Goal: Task Accomplishment & Management: Complete application form

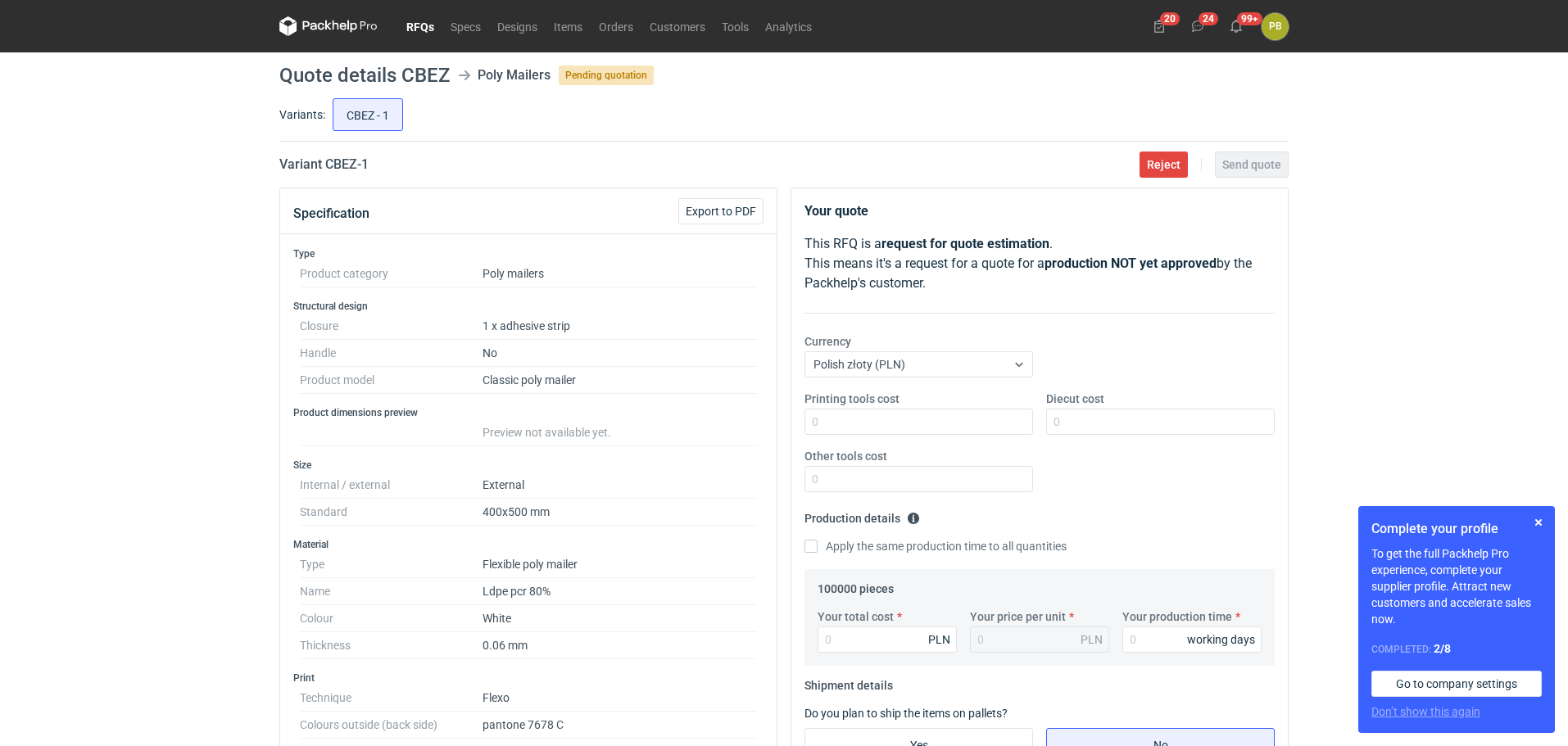
scroll to position [308, 0]
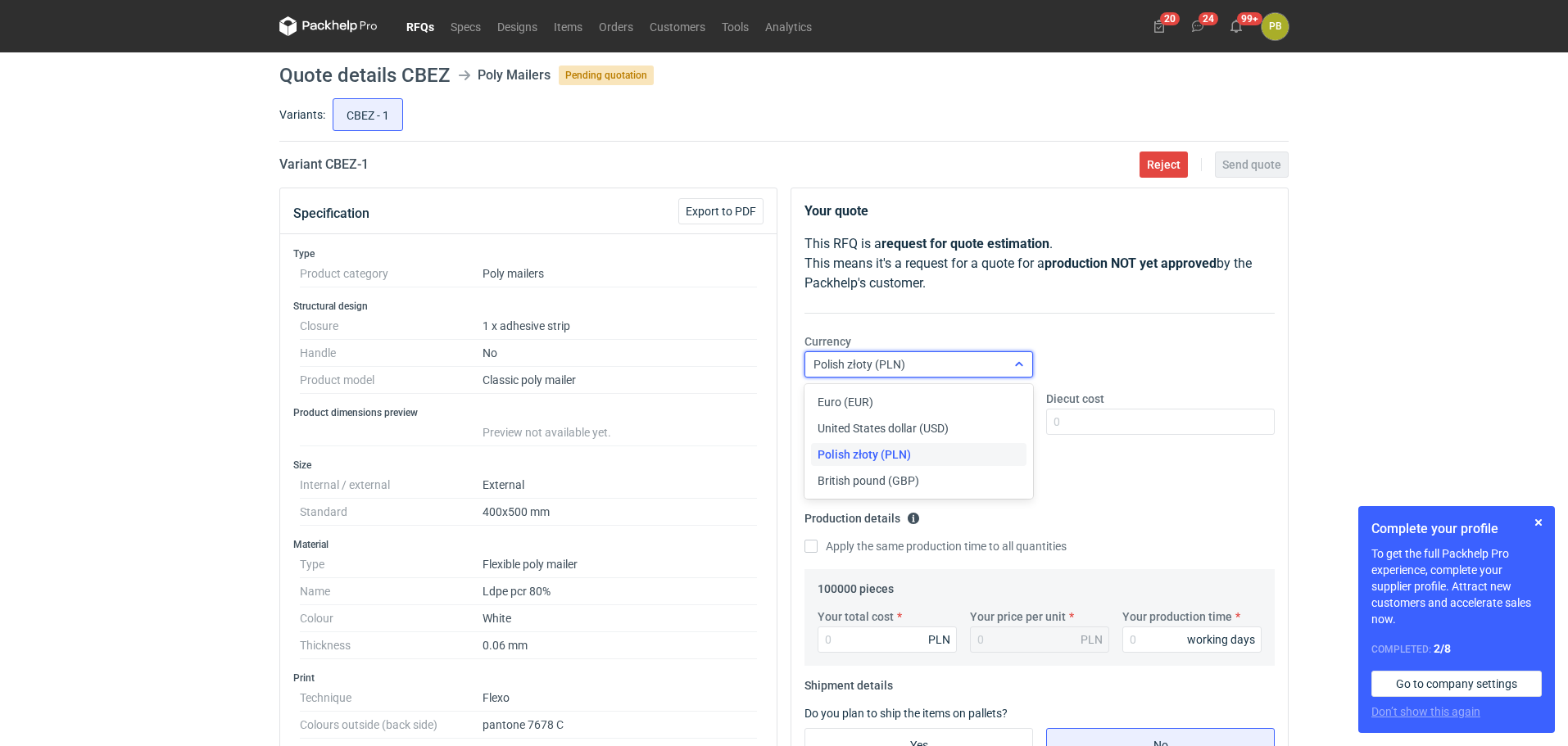
click at [1021, 364] on icon at bounding box center [1019, 364] width 13 height 13
click at [978, 397] on div "Euro (EUR)" at bounding box center [918, 401] width 203 height 16
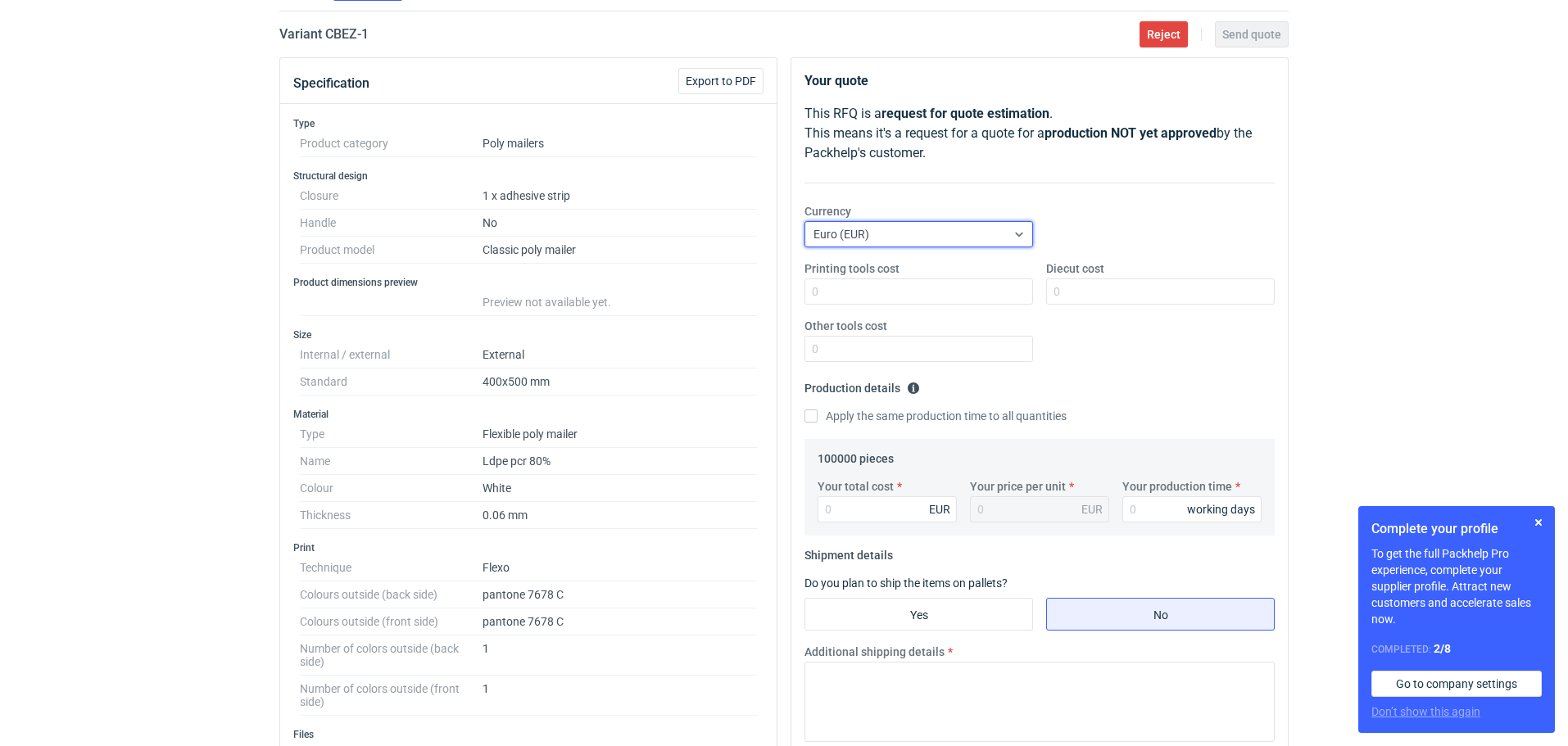
scroll to position [175, 0]
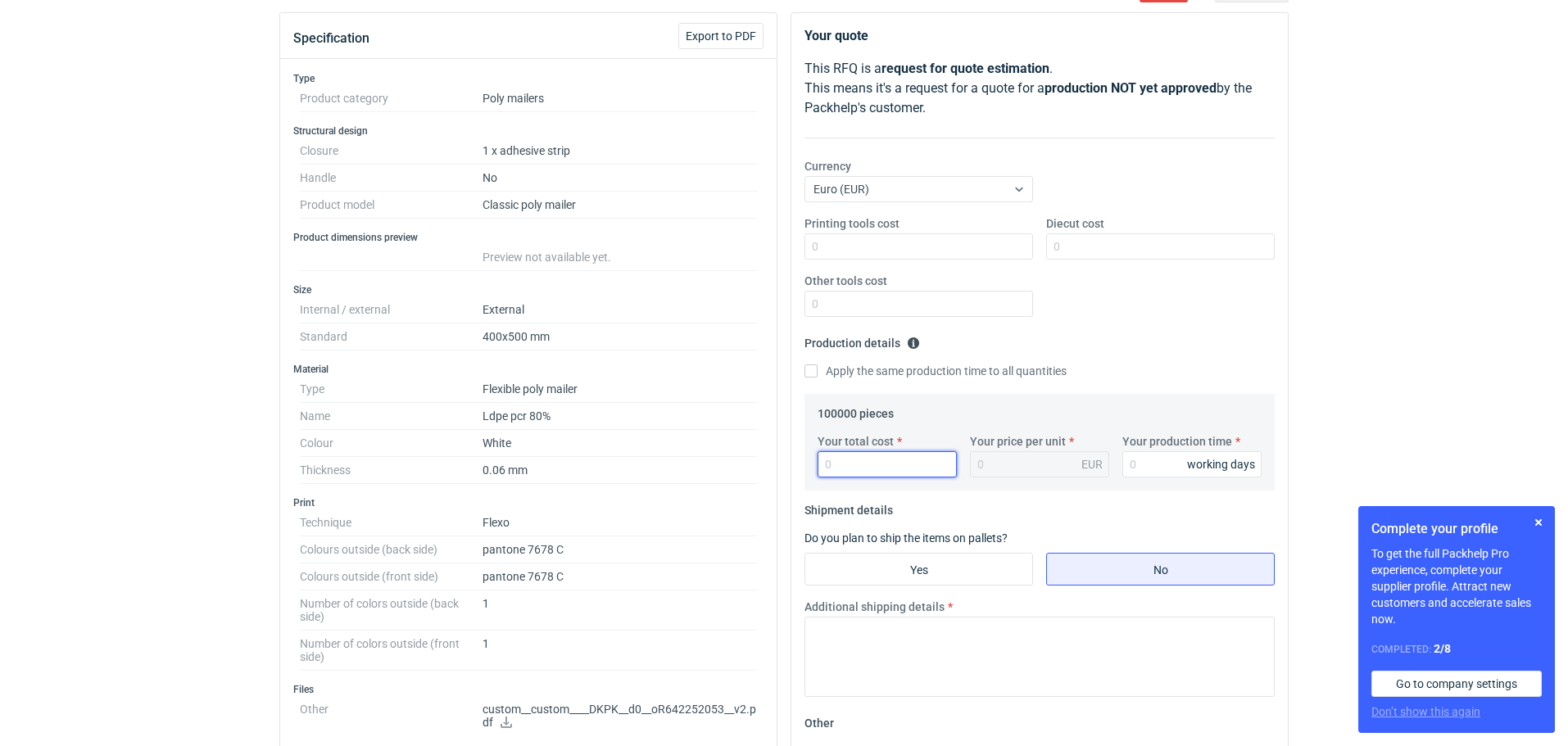
click at [872, 469] on input "Your total cost" at bounding box center [886, 465] width 139 height 27
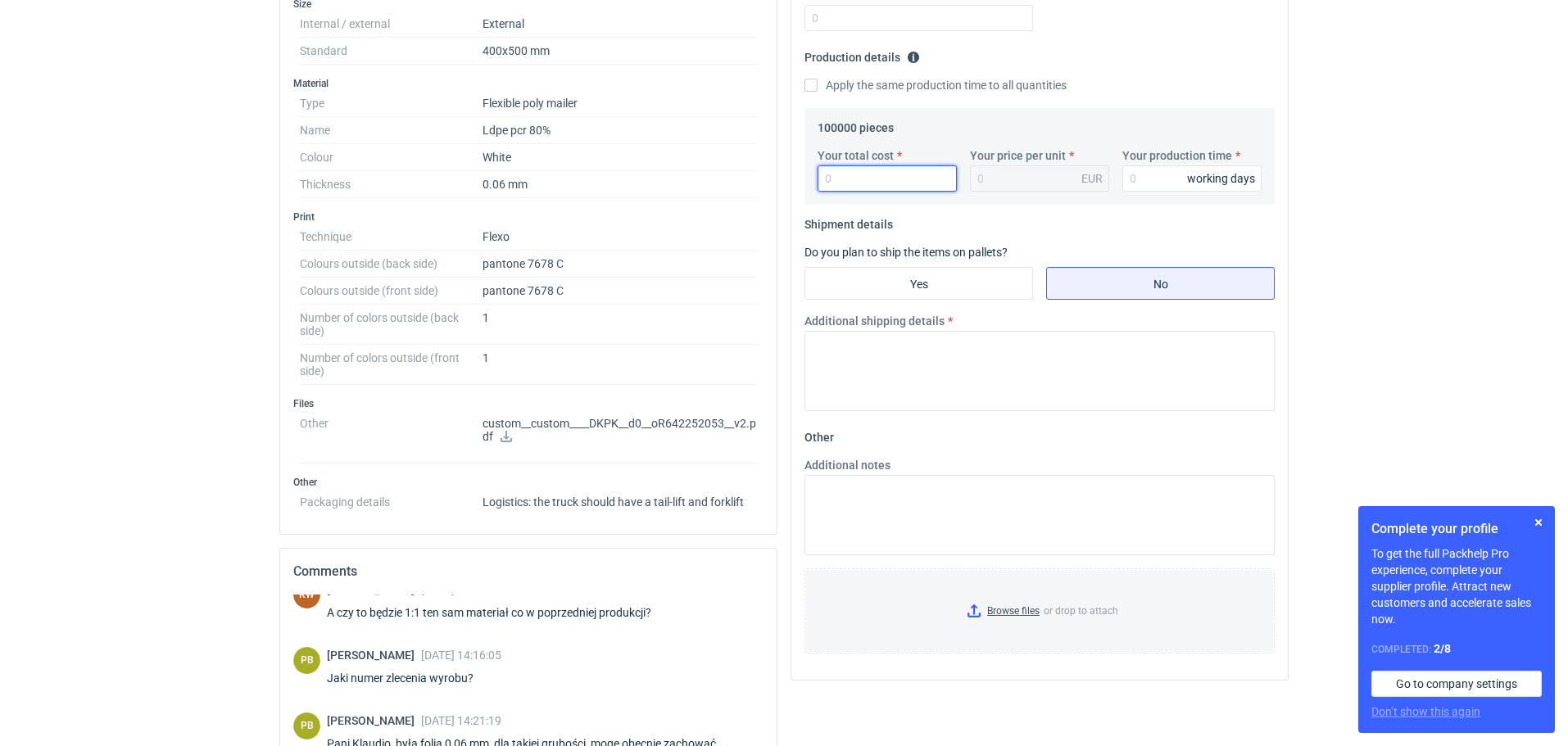
scroll to position [439, 0]
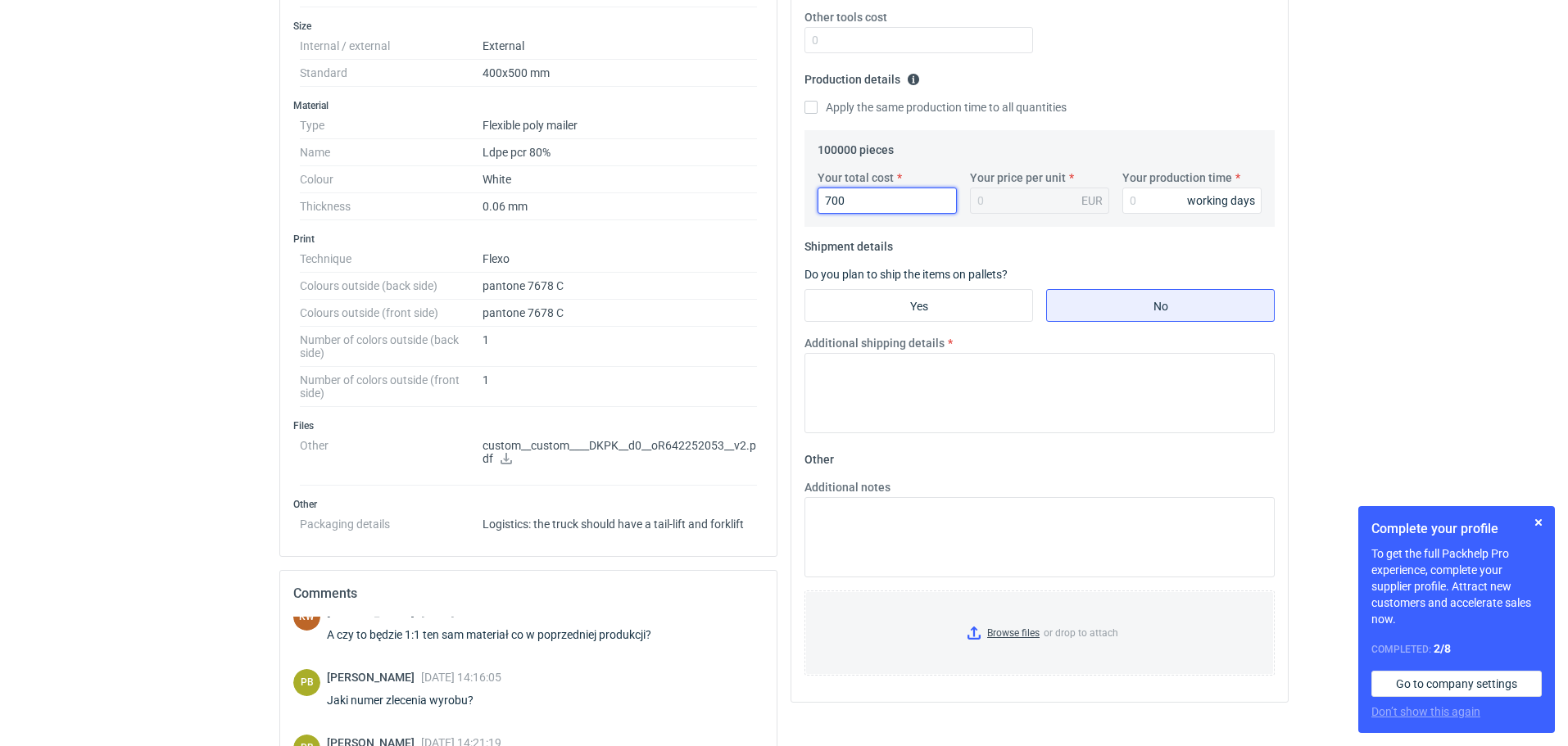
type input "7000"
type input "0.07"
type input "7000"
click at [1164, 207] on input "Your production time" at bounding box center [1191, 201] width 139 height 27
type input "25"
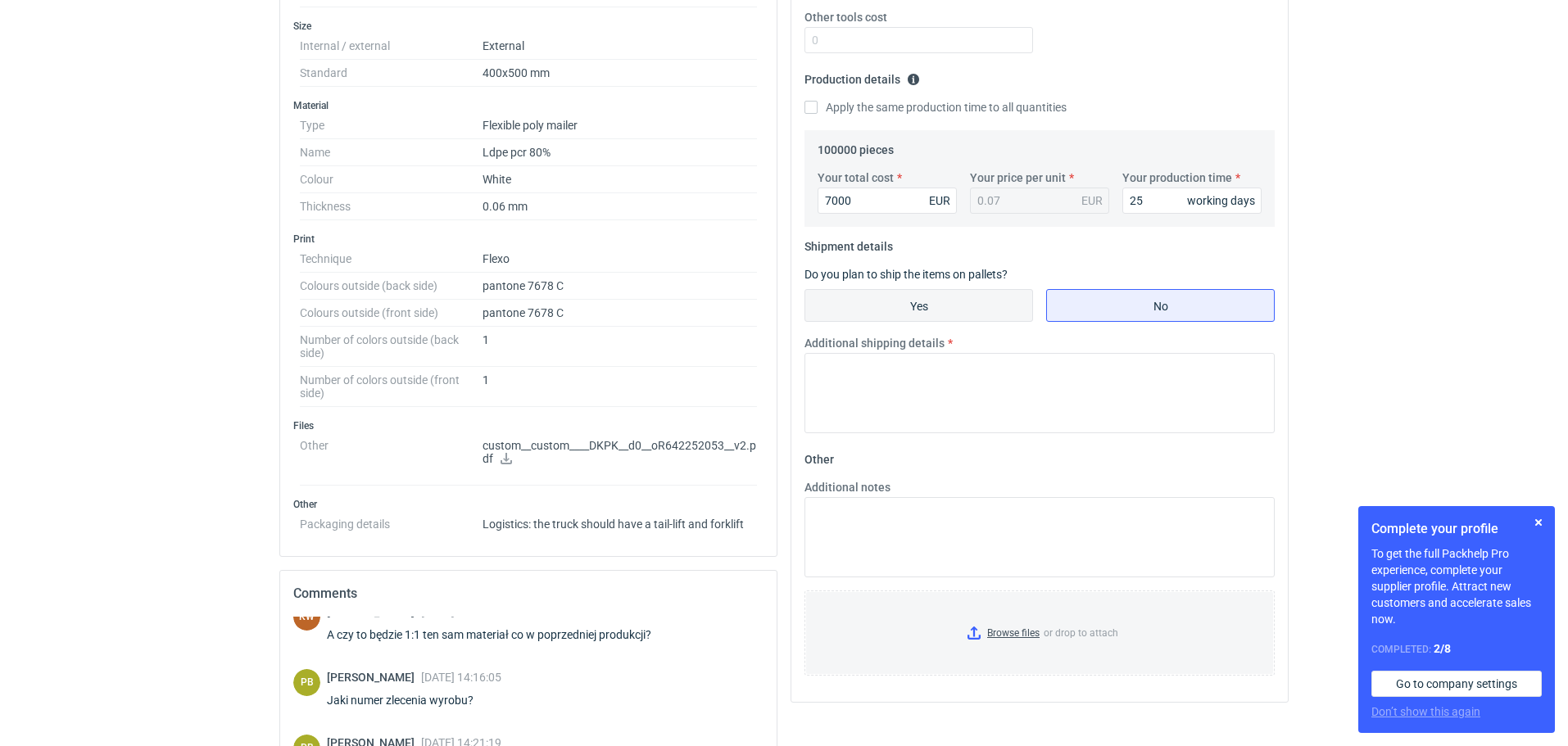
click at [938, 294] on input "Yes" at bounding box center [918, 305] width 227 height 31
radio input "true"
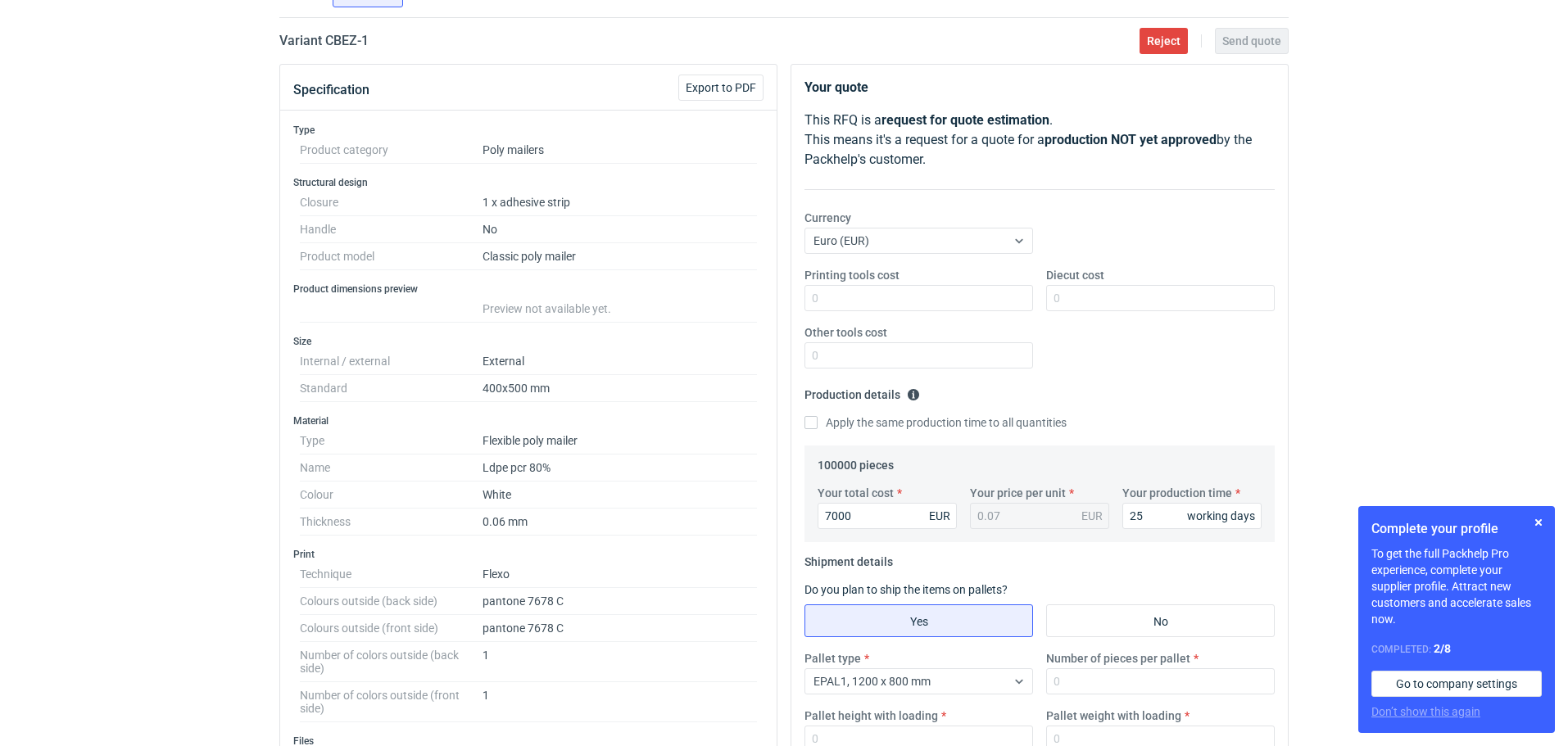
scroll to position [0, 0]
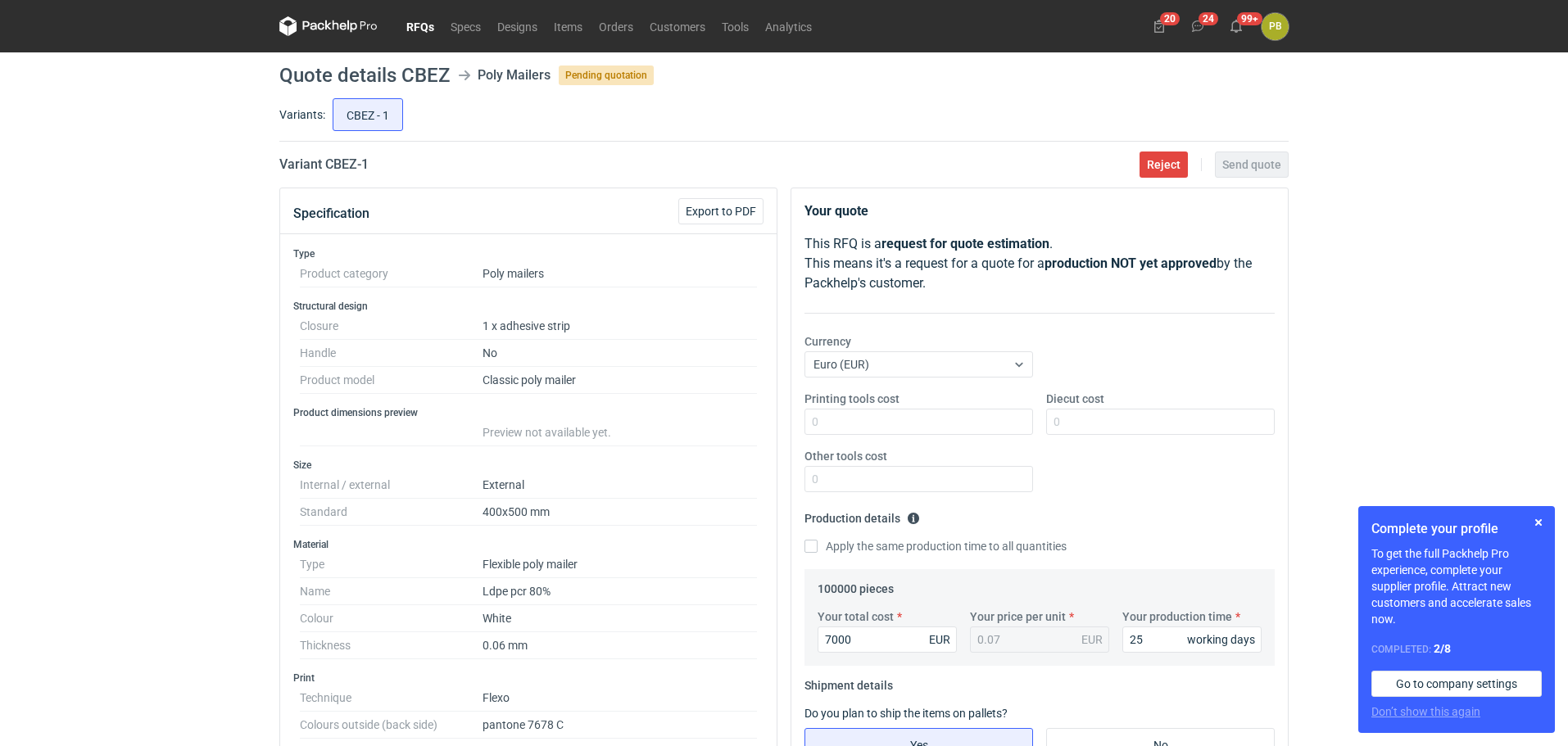
click at [422, 21] on link "RFQs" at bounding box center [419, 26] width 45 height 20
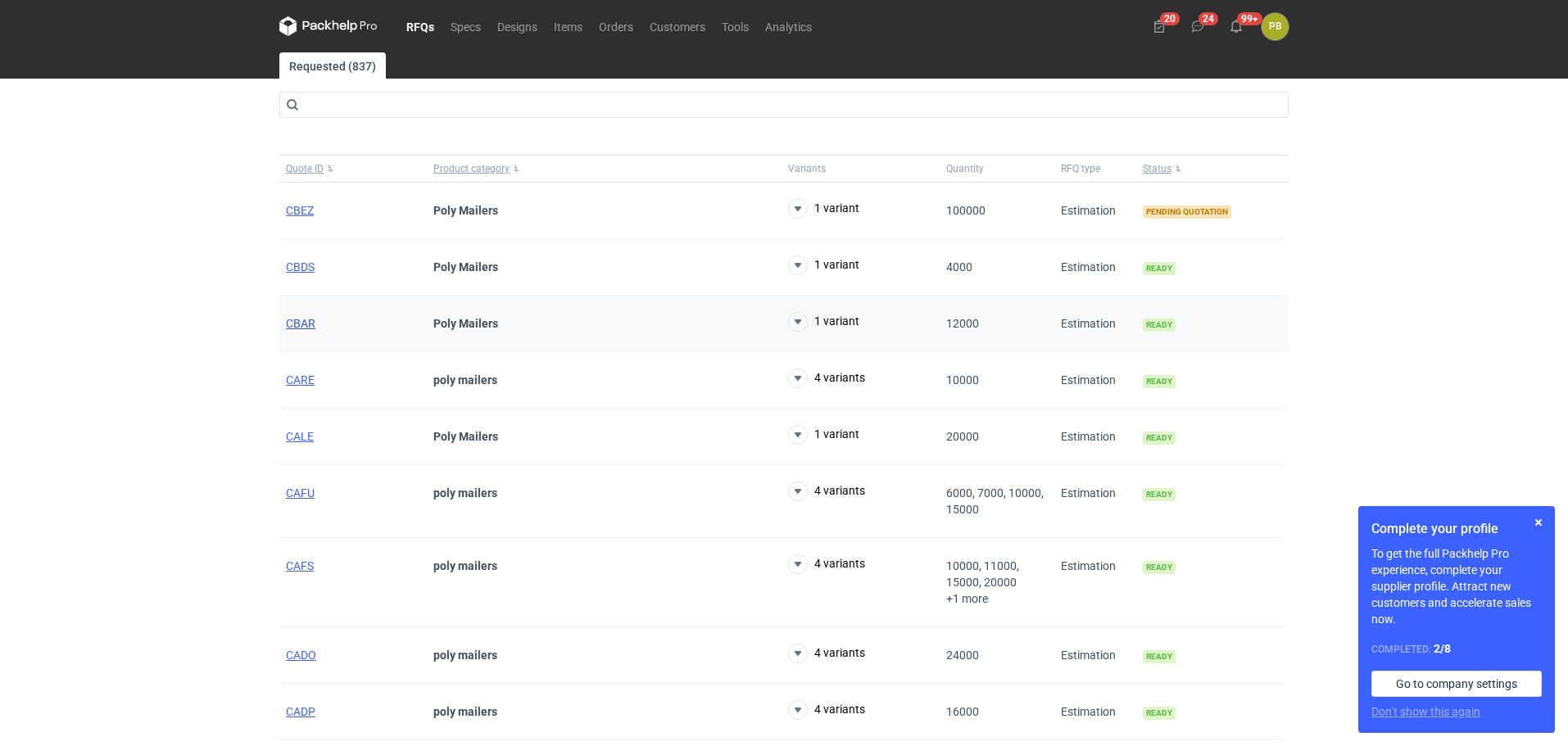
click at [307, 324] on span "CBAR" at bounding box center [300, 324] width 29 height 13
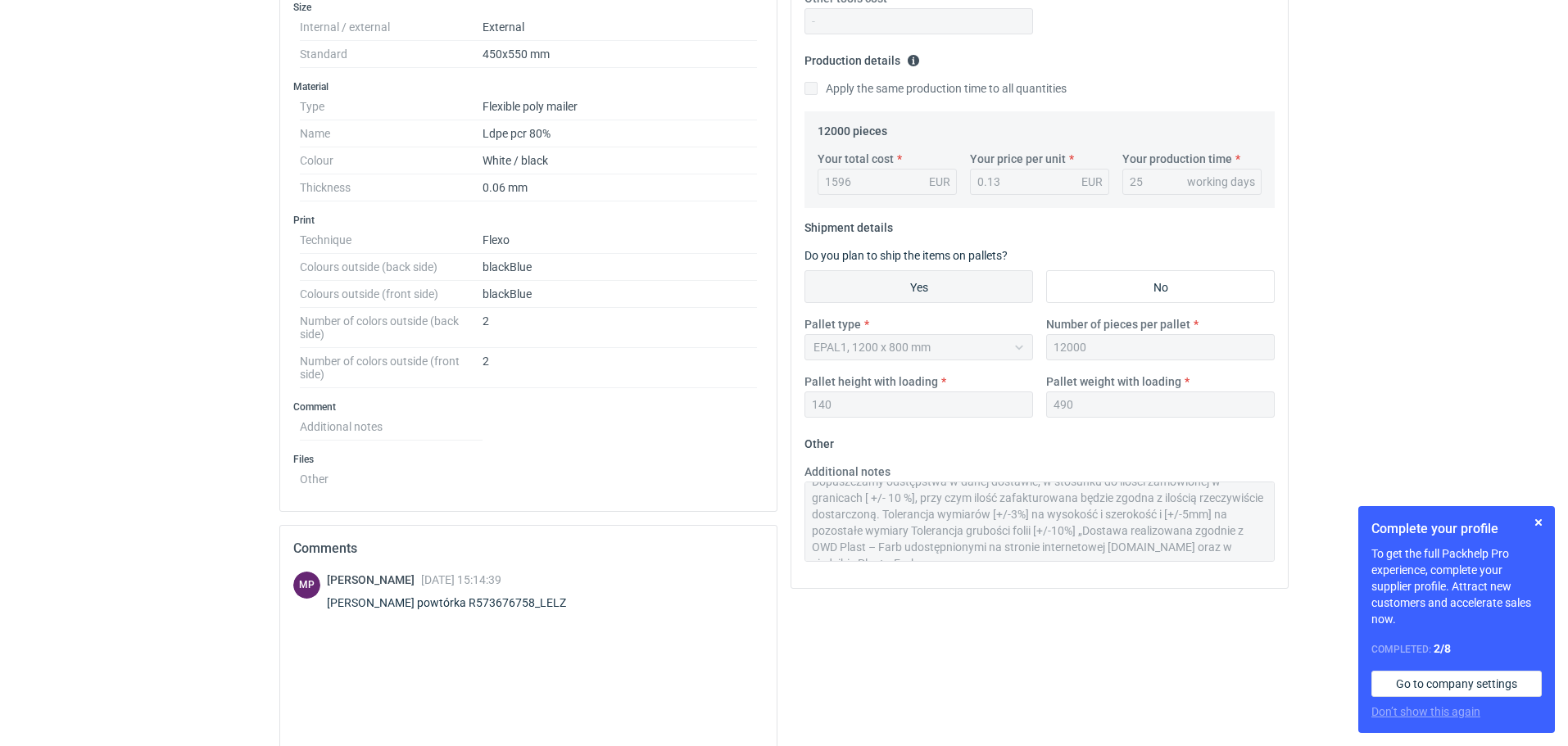
scroll to position [65, 0]
click at [1274, 566] on div "Additional notes Termin realizacji ok 4 tygodnie od akceptacji grafiki Ważność …" at bounding box center [1040, 520] width 483 height 112
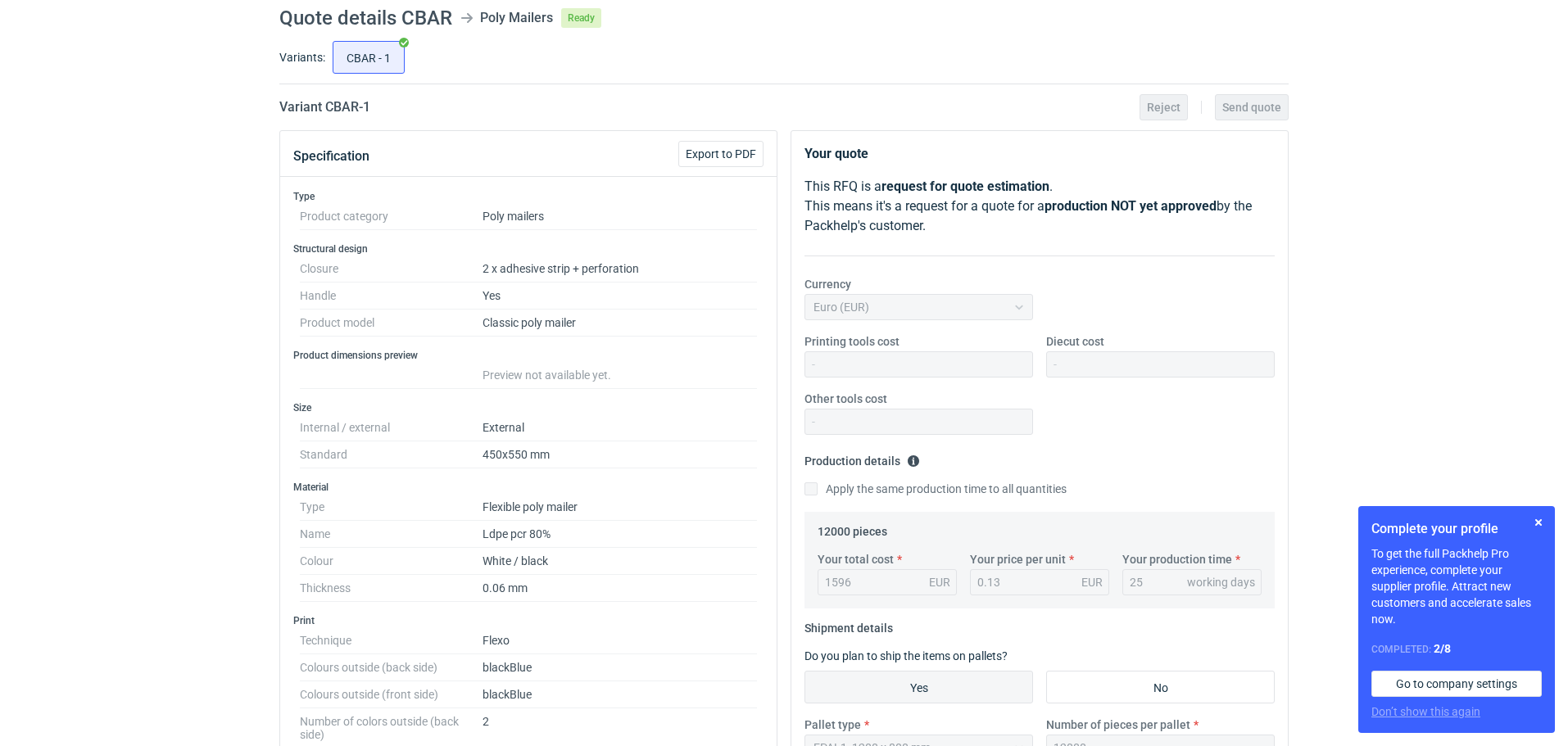
scroll to position [0, 0]
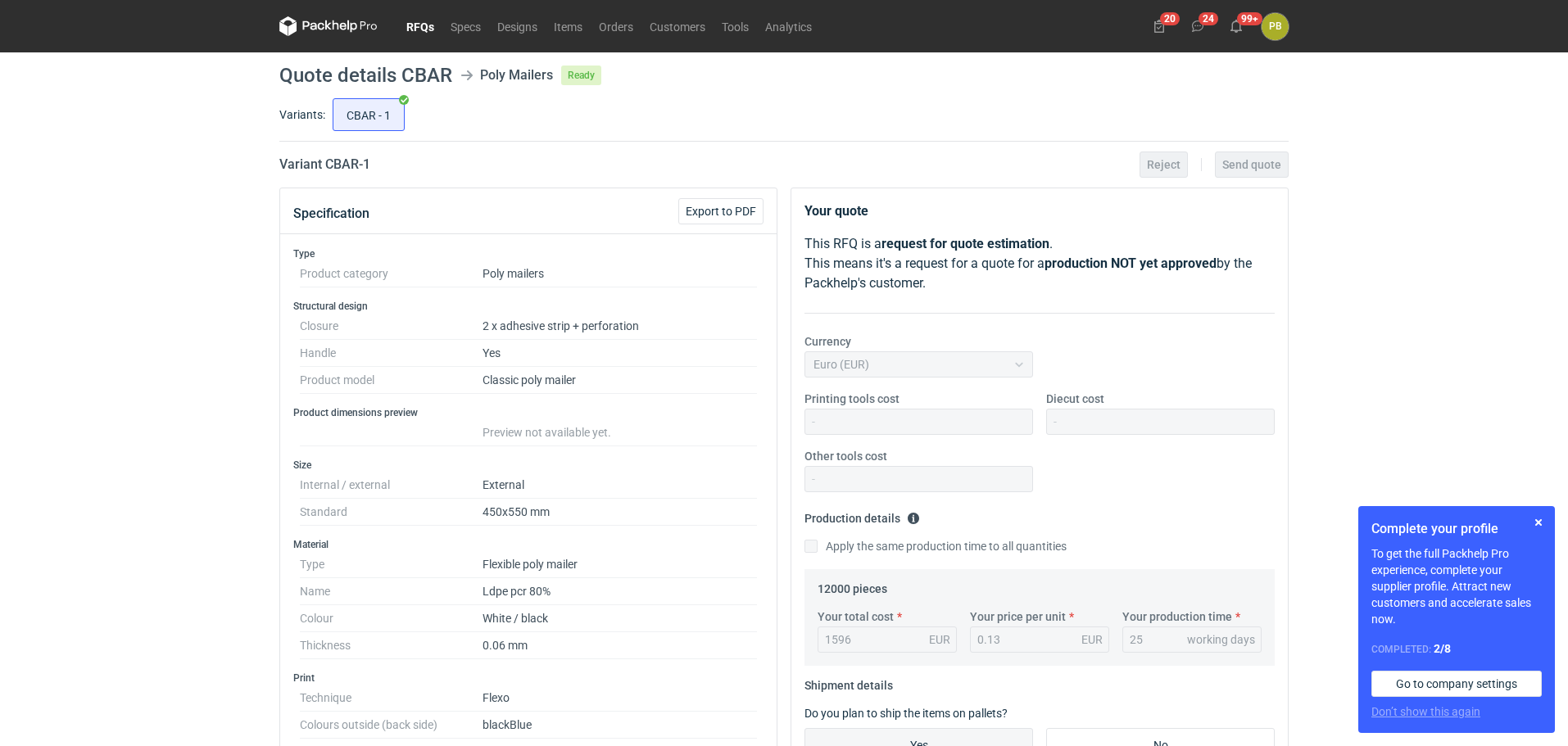
click at [418, 21] on link "RFQs" at bounding box center [419, 26] width 45 height 20
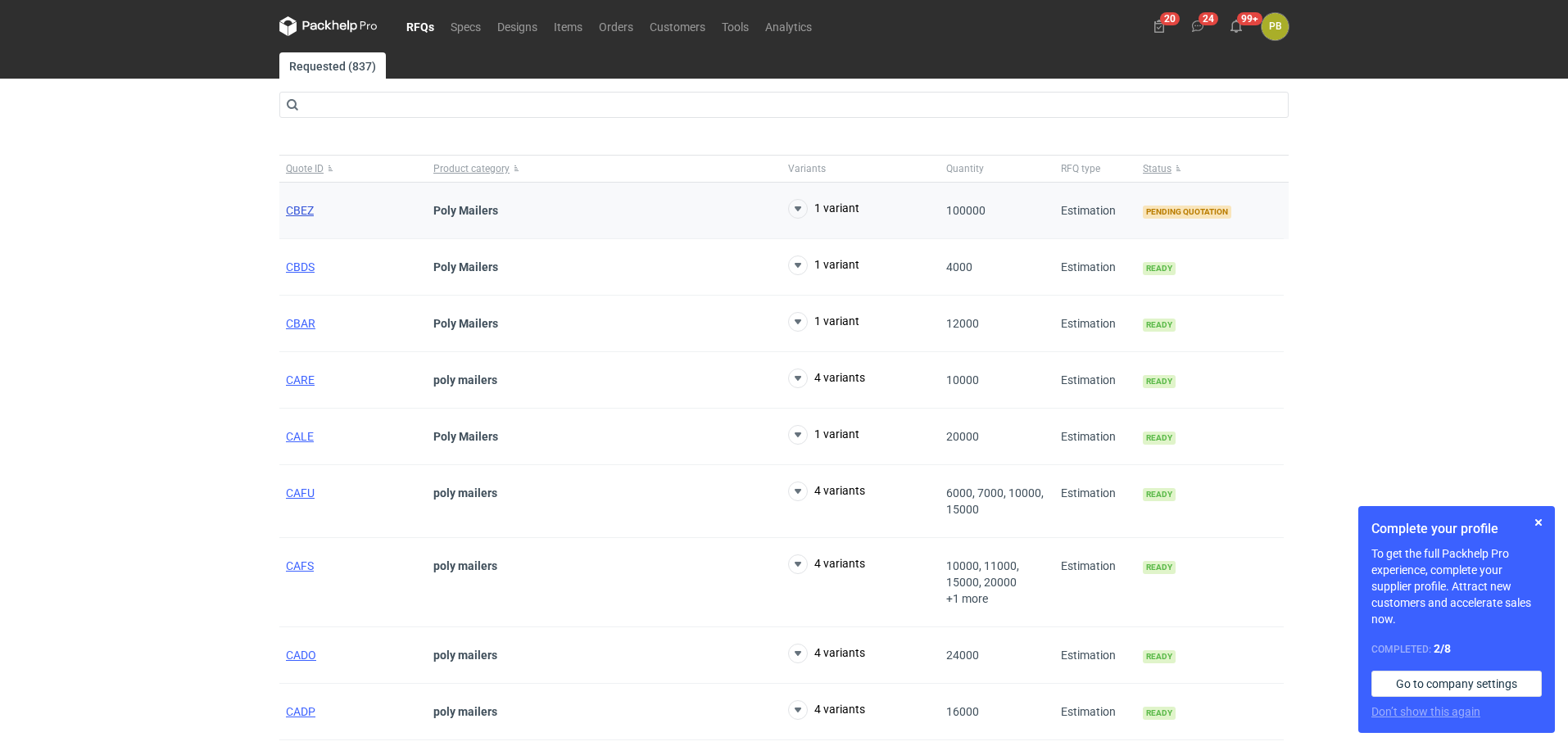
click at [302, 210] on span "CBEZ" at bounding box center [299, 210] width 27 height 13
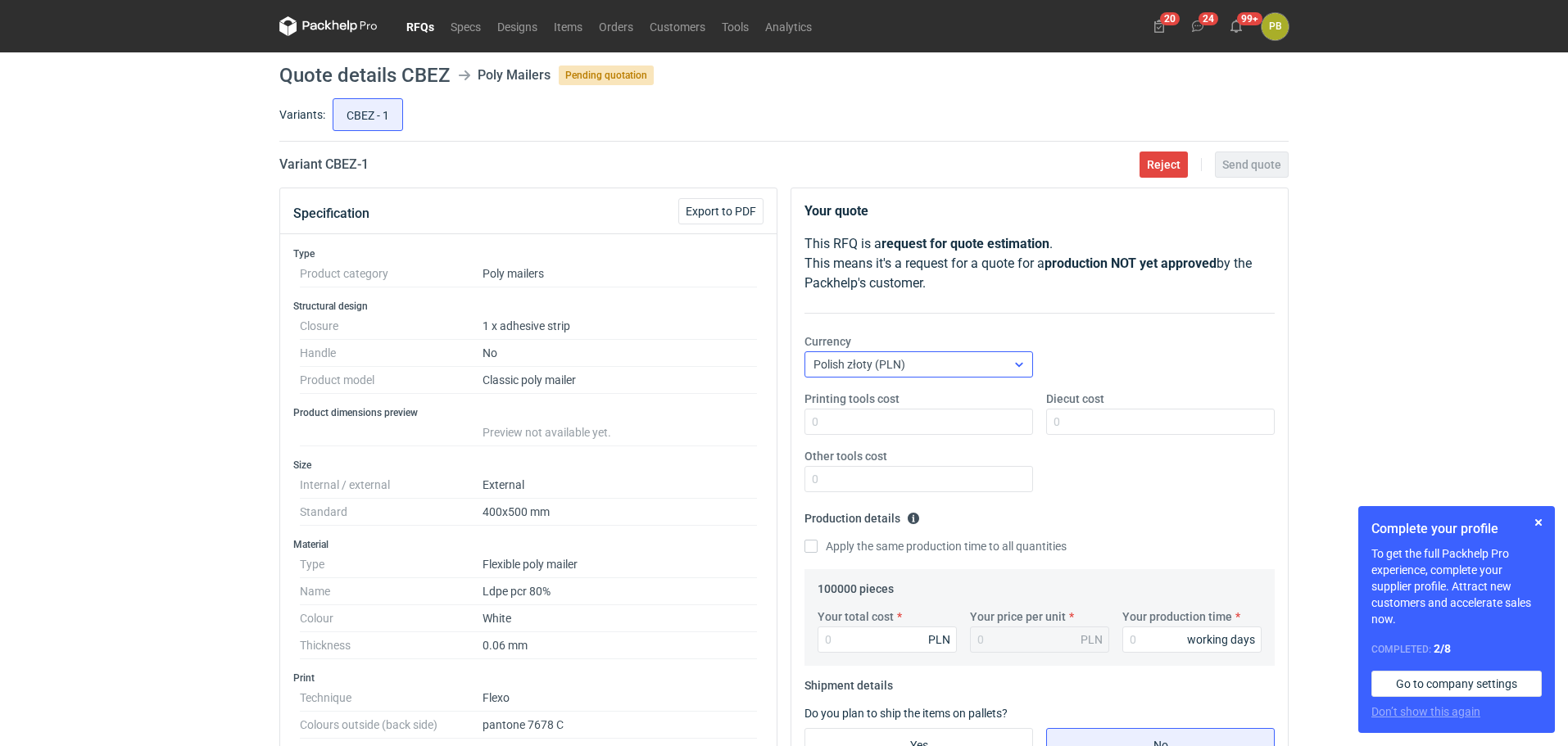
scroll to position [308, 0]
click at [1020, 361] on icon at bounding box center [1019, 364] width 13 height 13
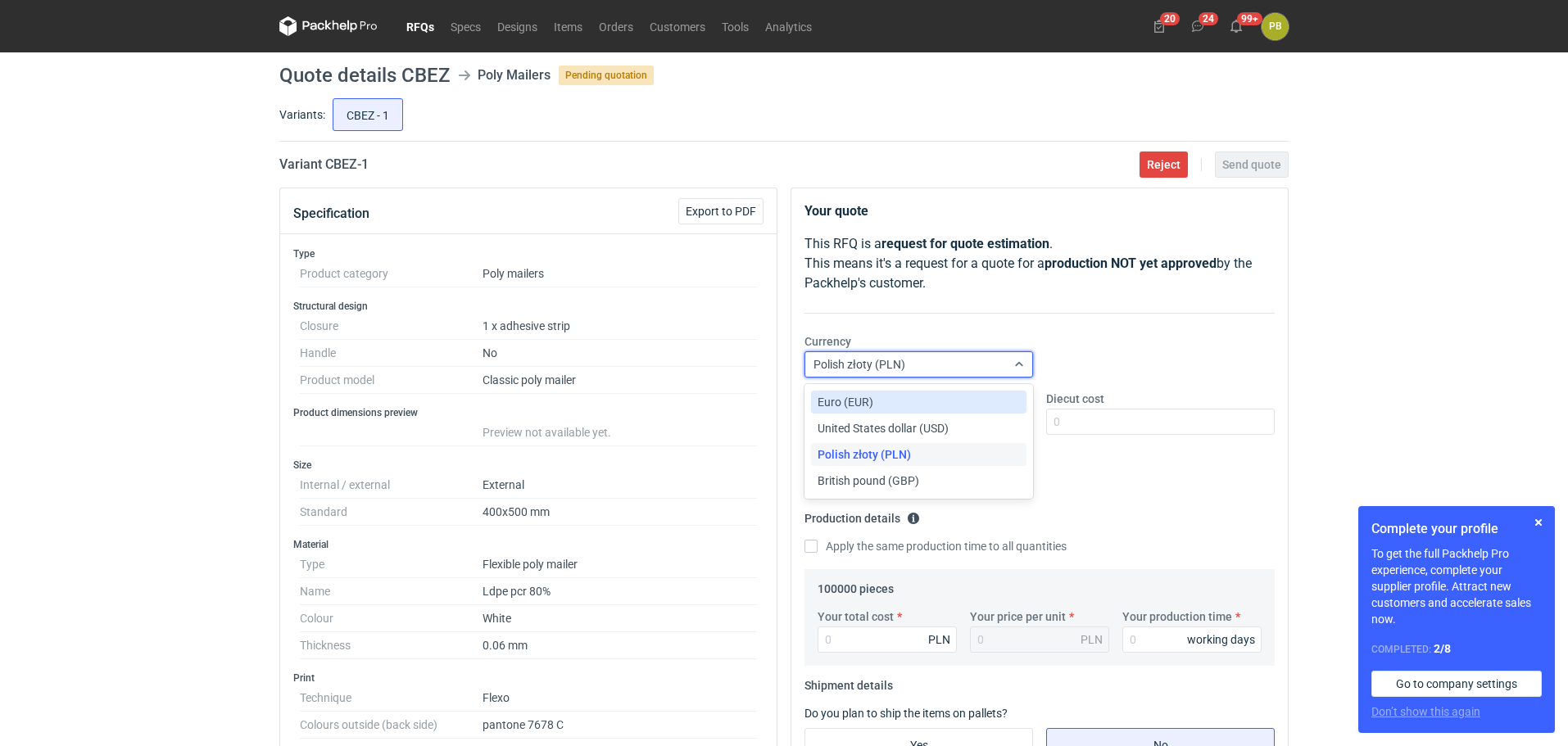
click at [982, 393] on div "Euro (EUR)" at bounding box center [918, 402] width 216 height 23
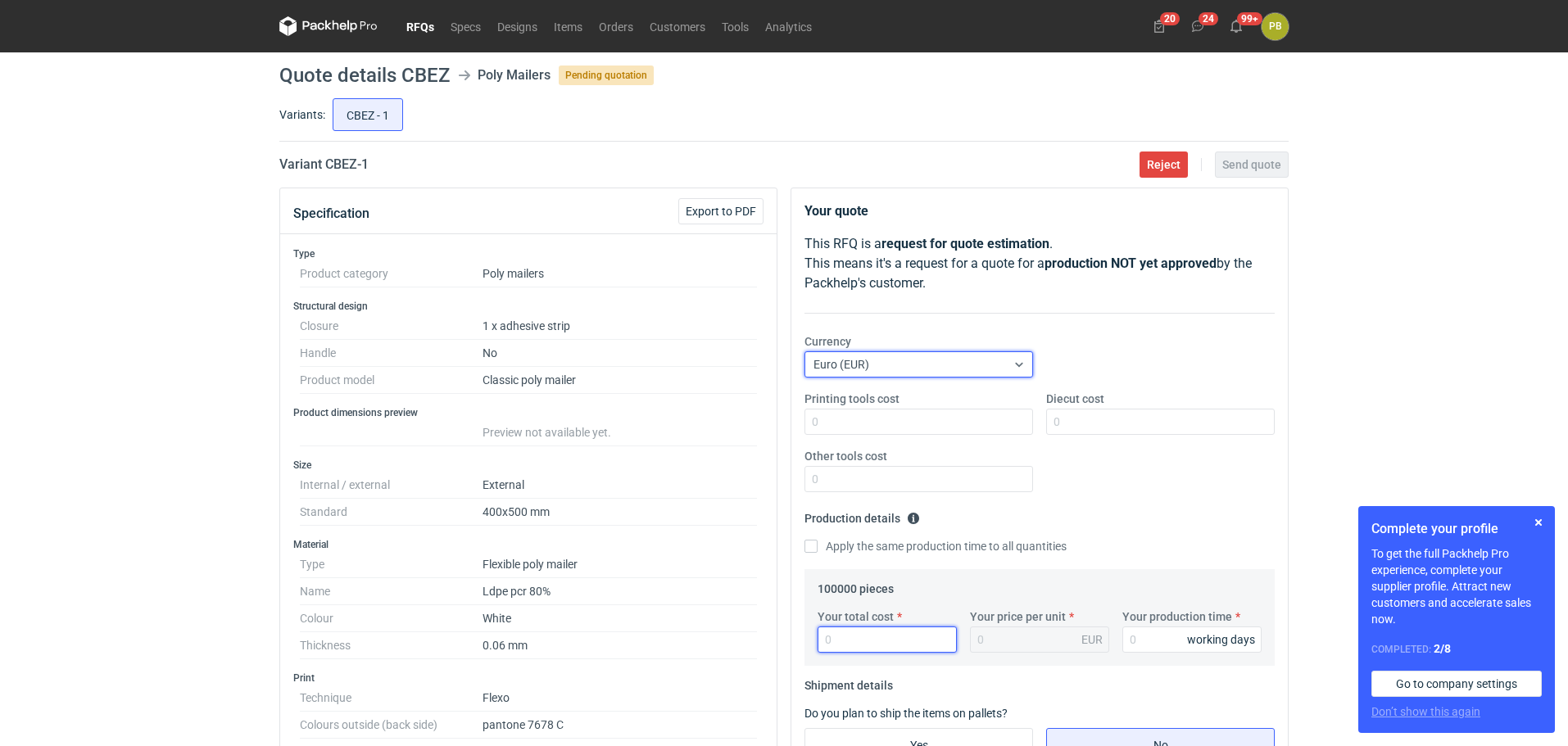
click at [851, 647] on input "Your total cost" at bounding box center [886, 640] width 139 height 27
type input "7000"
type input "0.07"
type input "7000"
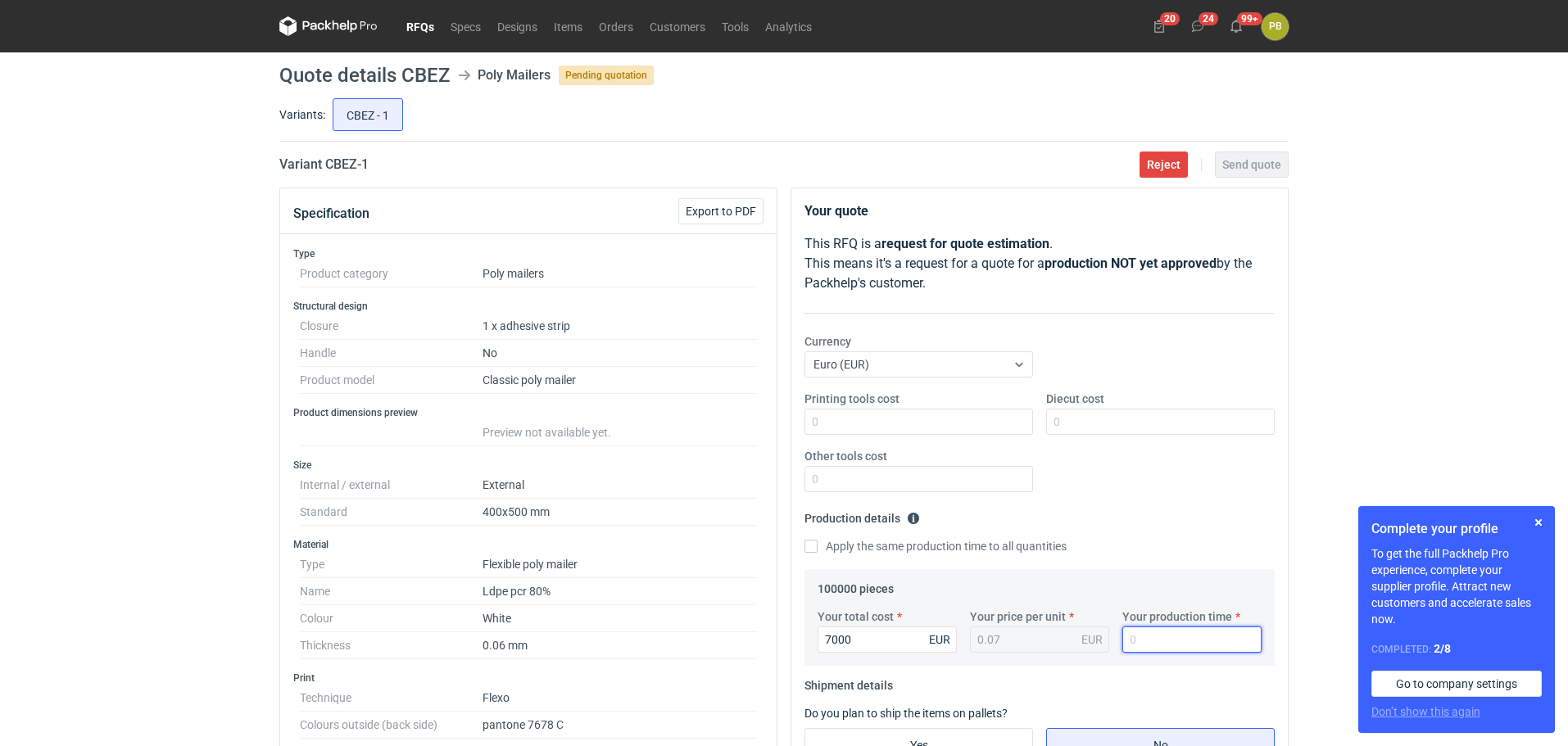
click at [1142, 641] on input "Your production time" at bounding box center [1191, 640] width 139 height 27
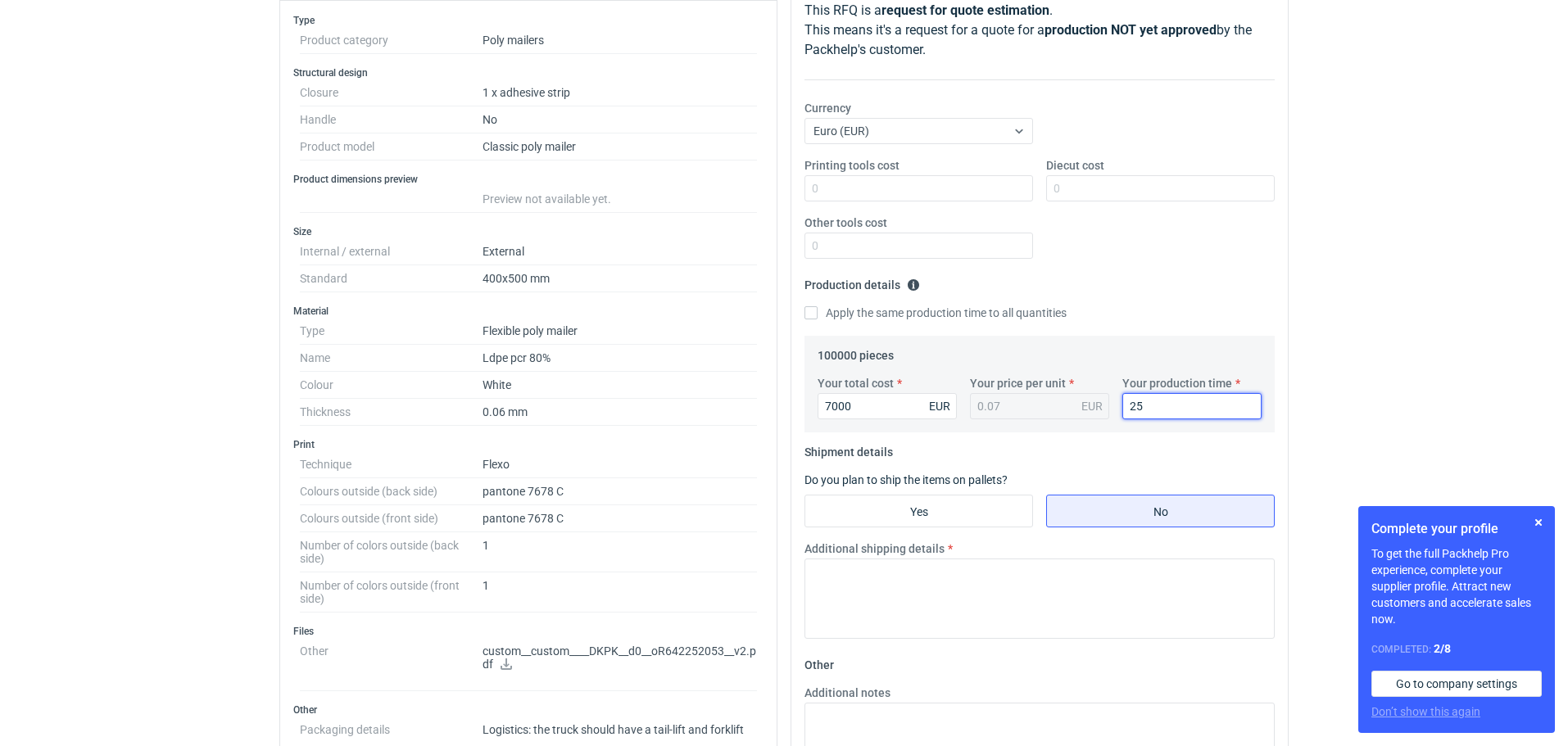
scroll to position [240, 0]
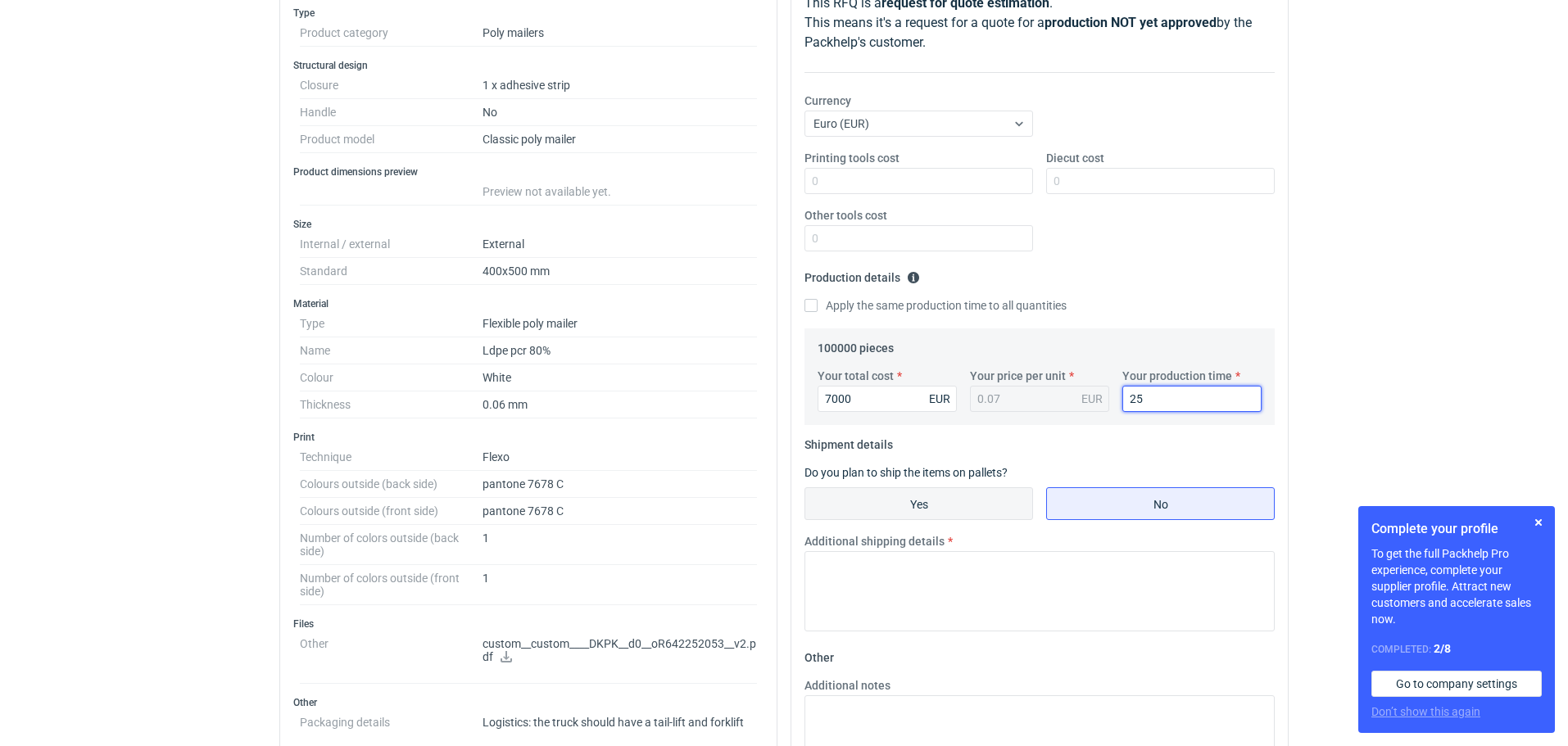
type input "25"
click at [970, 506] on input "Yes" at bounding box center [918, 504] width 227 height 31
radio input "true"
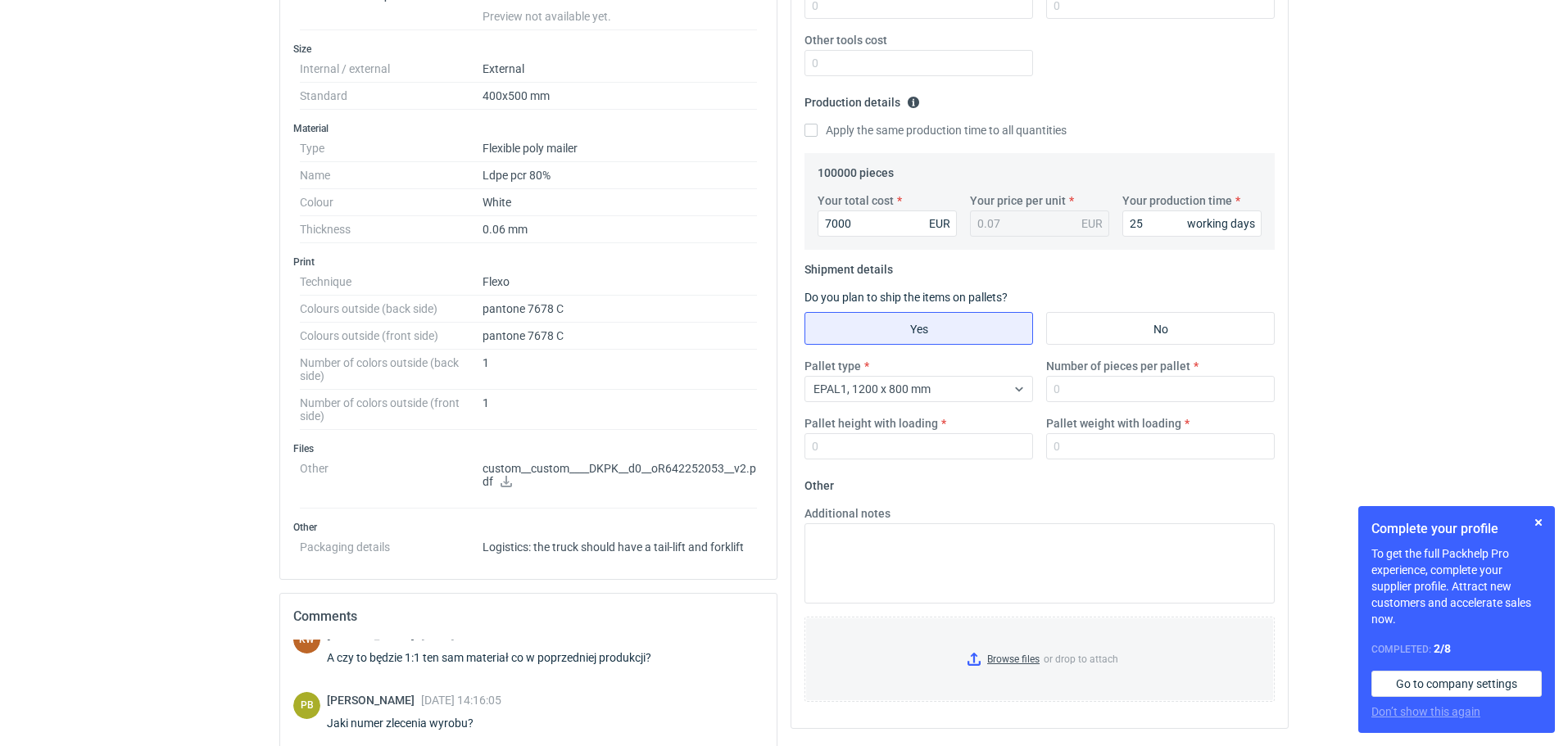
scroll to position [428, 0]
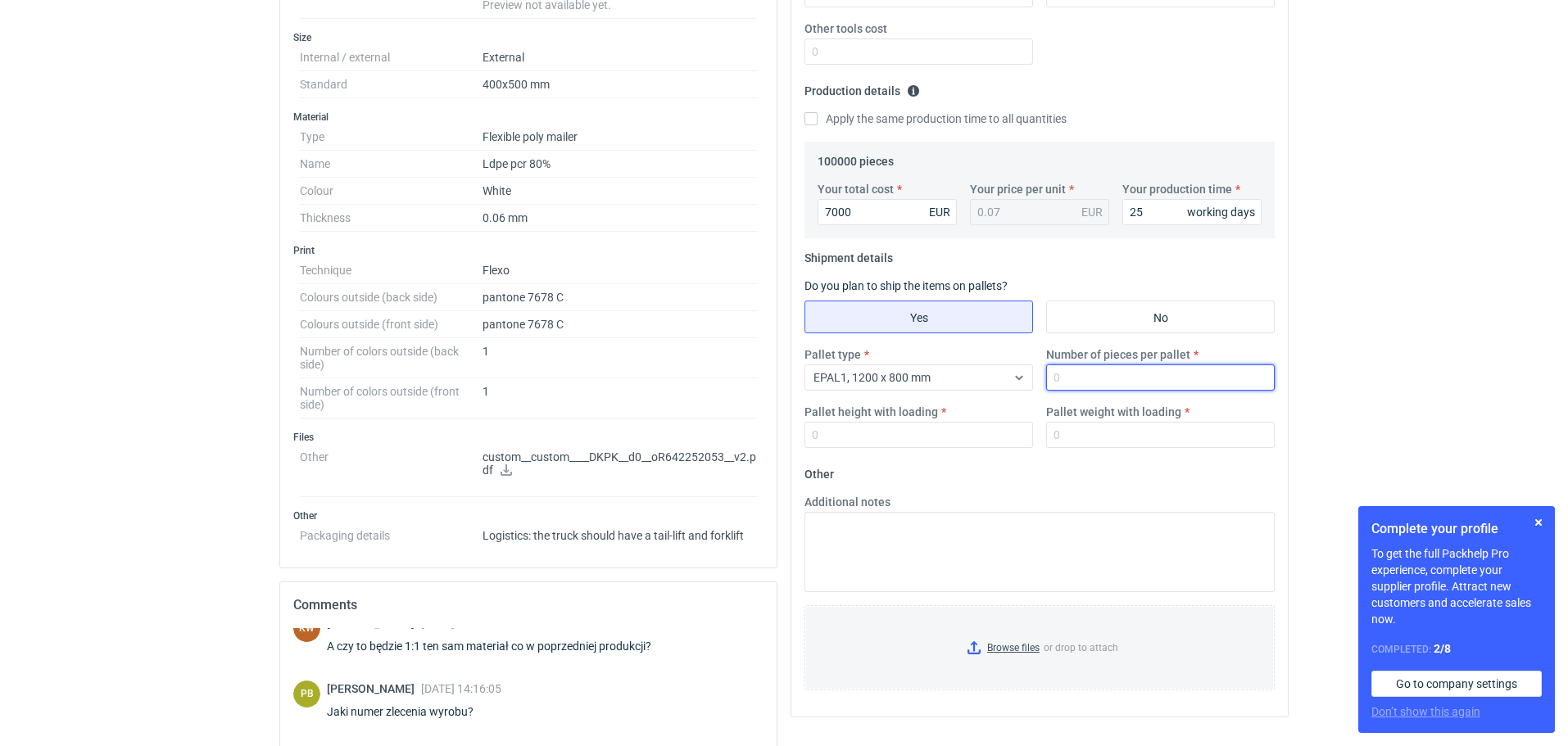
click at [1062, 388] on input "Number of pieces per pallet" at bounding box center [1160, 378] width 228 height 27
type input "18000"
click at [829, 438] on input "Pallet height with loading" at bounding box center [918, 435] width 228 height 27
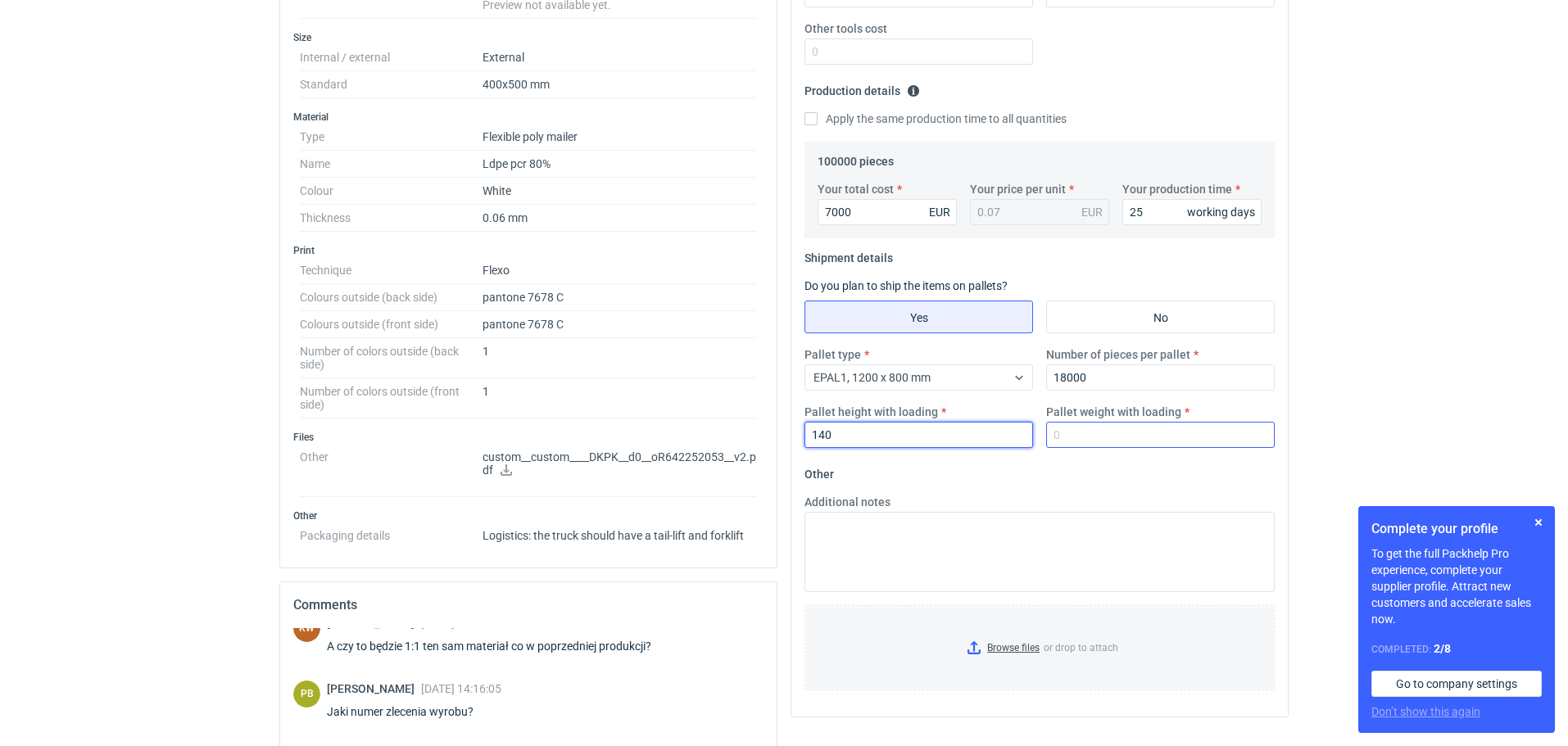
type input "140"
click at [1096, 434] on input "Pallet weight with loading" at bounding box center [1160, 435] width 228 height 27
type input "500"
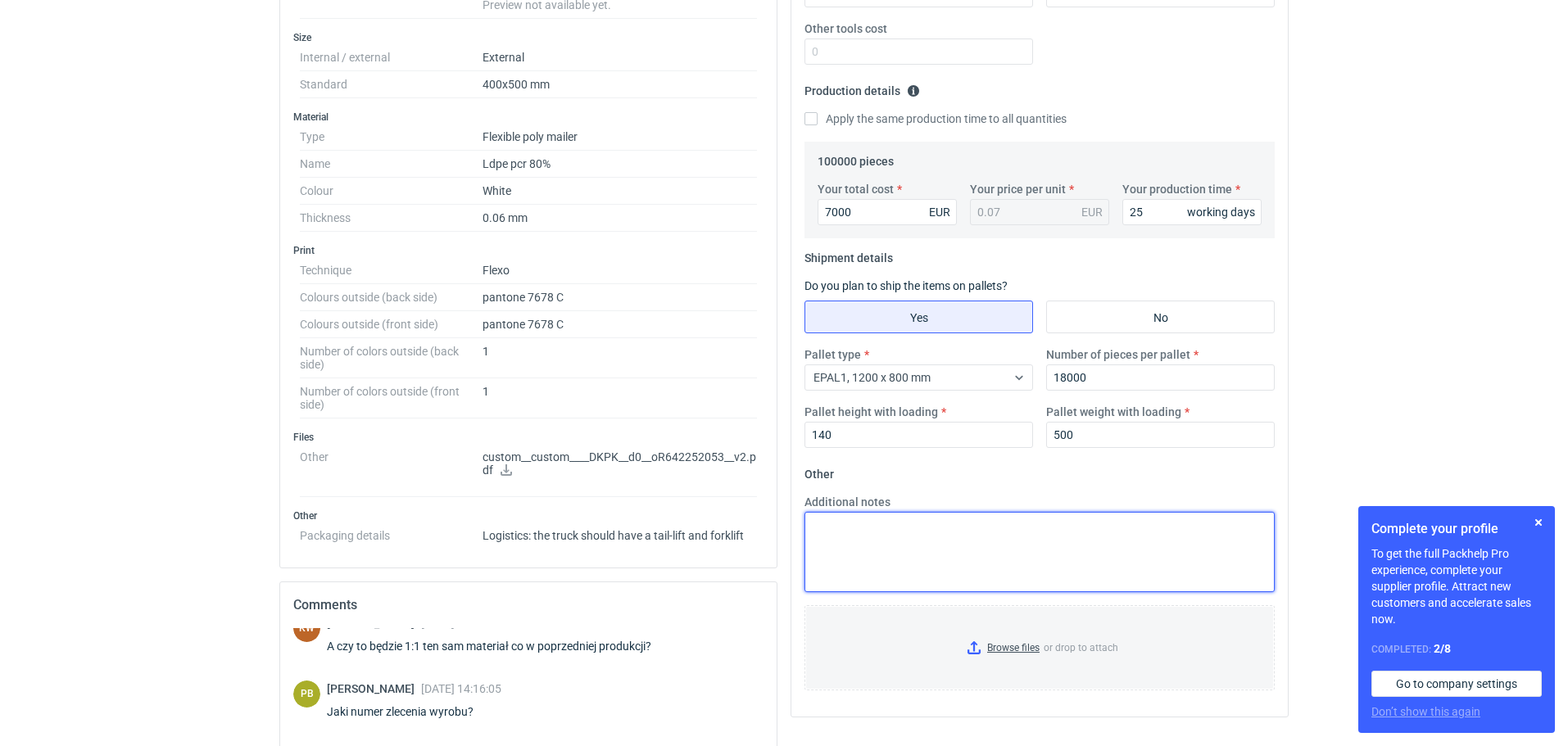
click at [811, 524] on textarea "Additional notes" at bounding box center [1039, 552] width 471 height 80
paste textarea "Termin realizacji ok 4 tygodnie od akceptacji grafiki Ważność cen 30 dni Dostaw…"
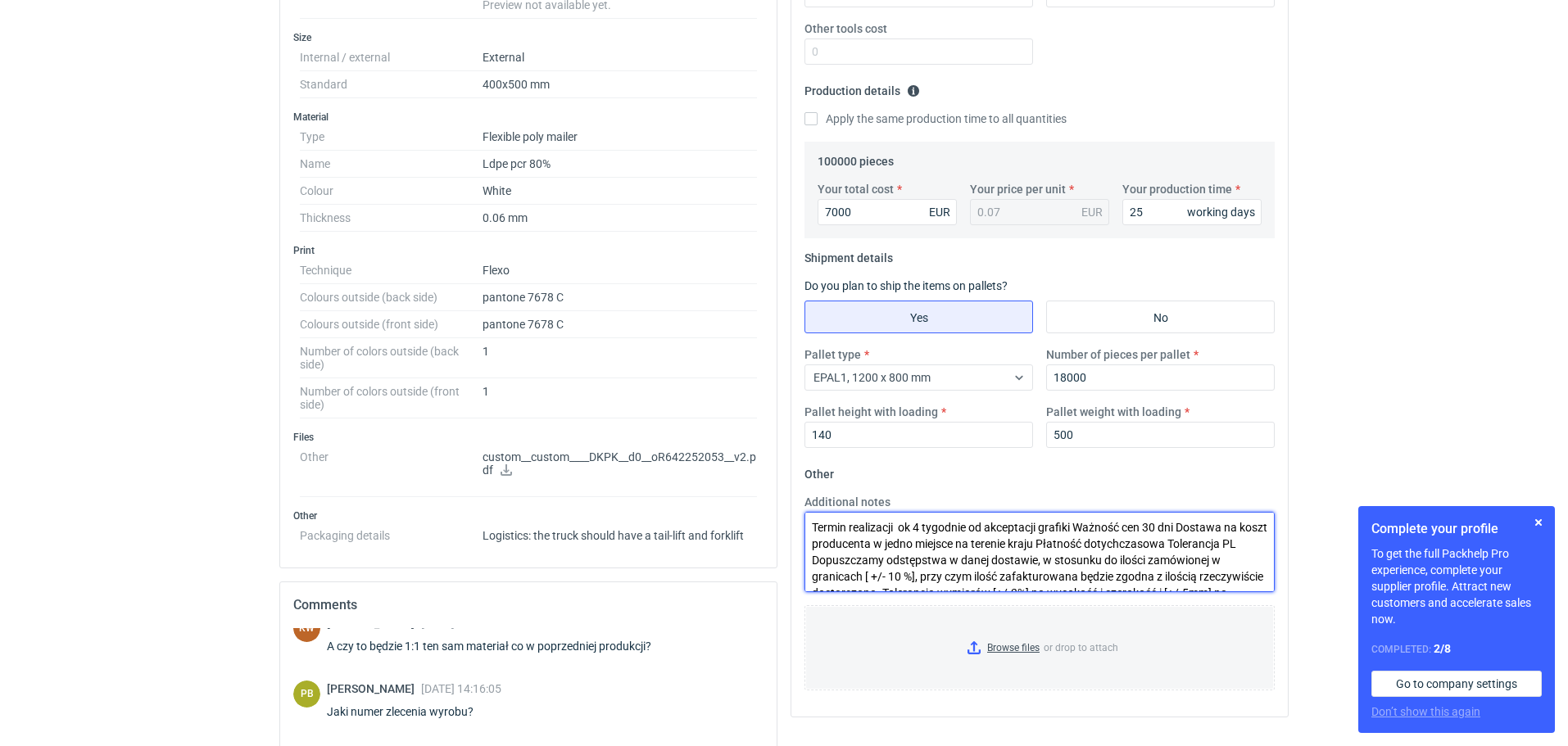
scroll to position [58, 0]
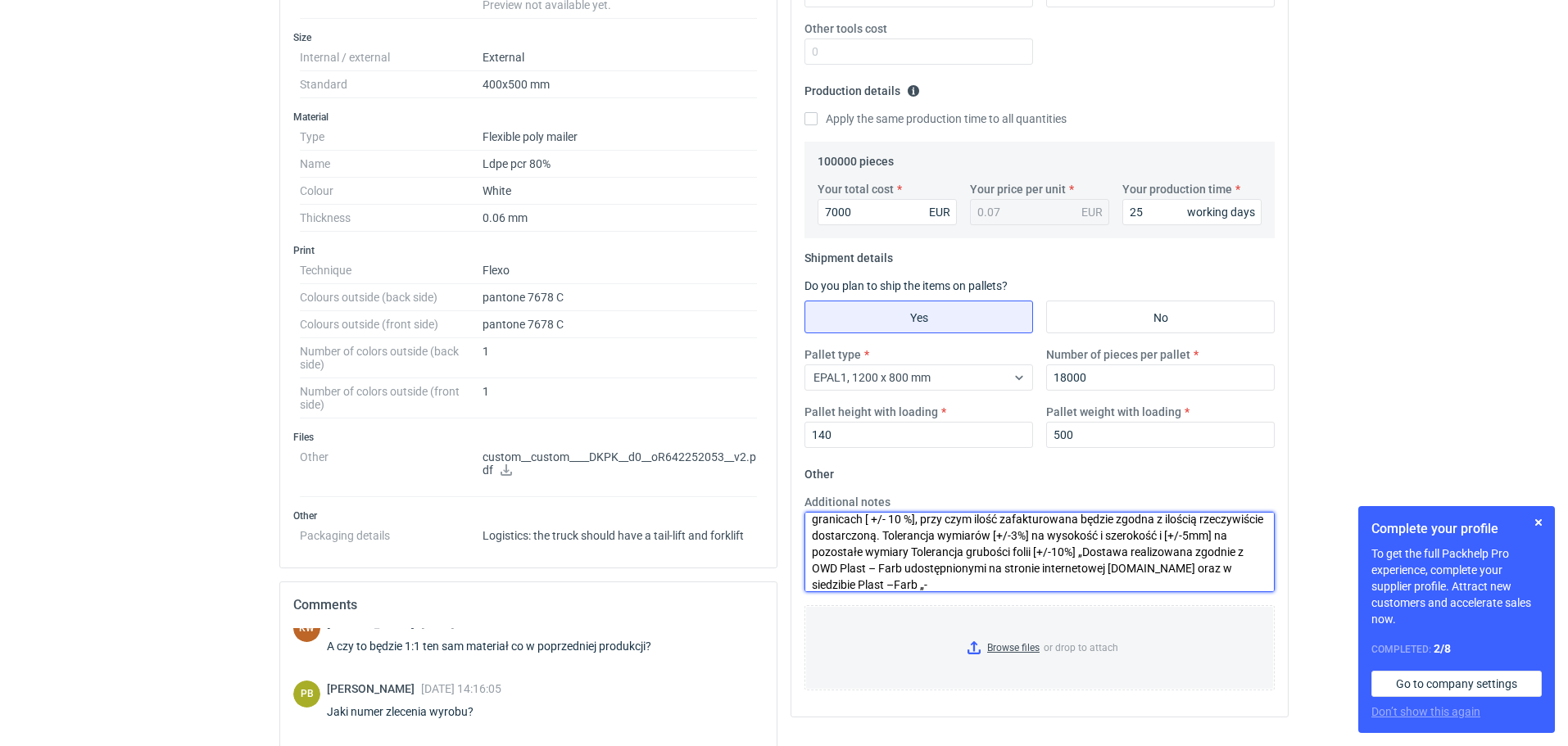
type textarea "Termin realizacji ok 4 tygodnie od akceptacji grafiki Ważność cen 30 dni Dostaw…"
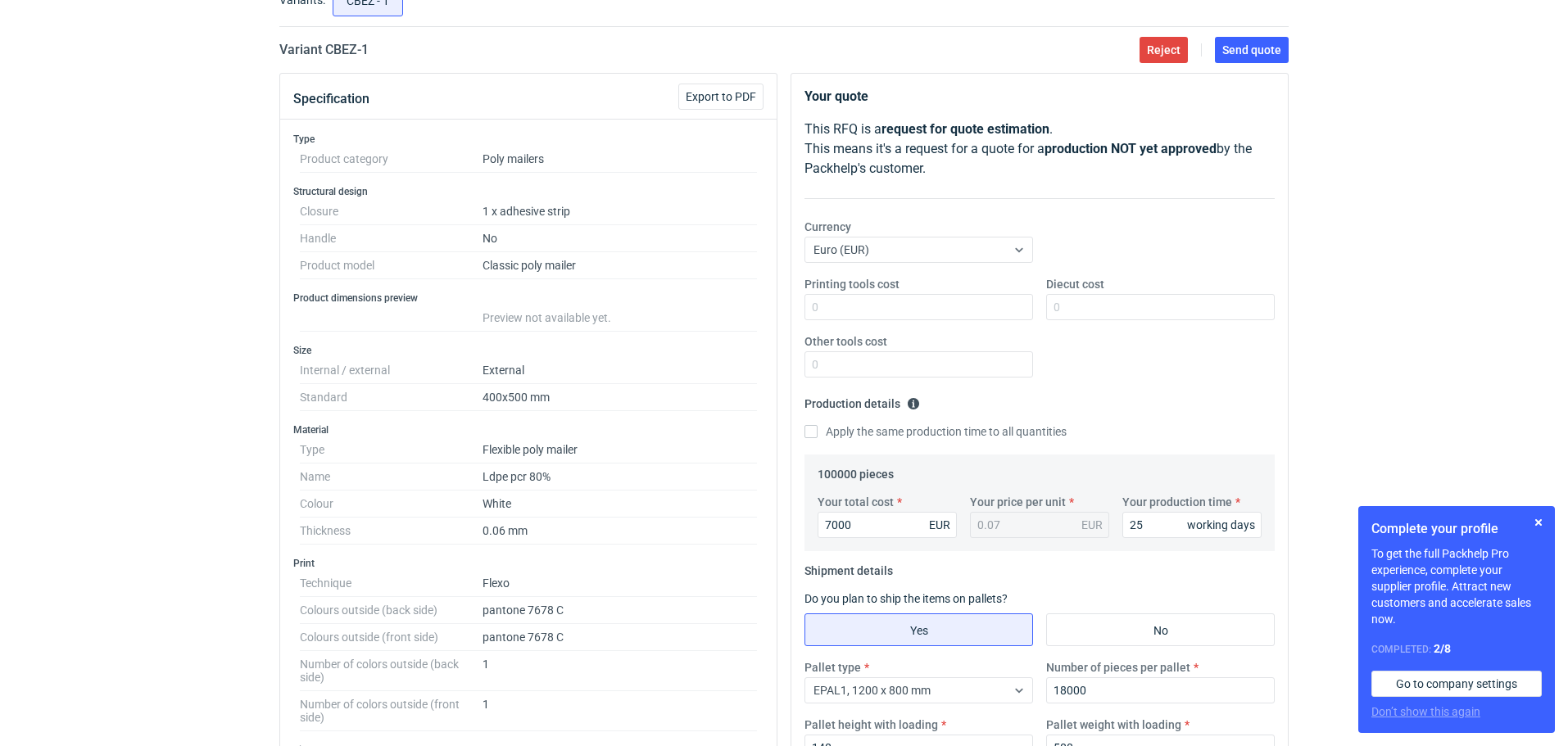
scroll to position [104, 0]
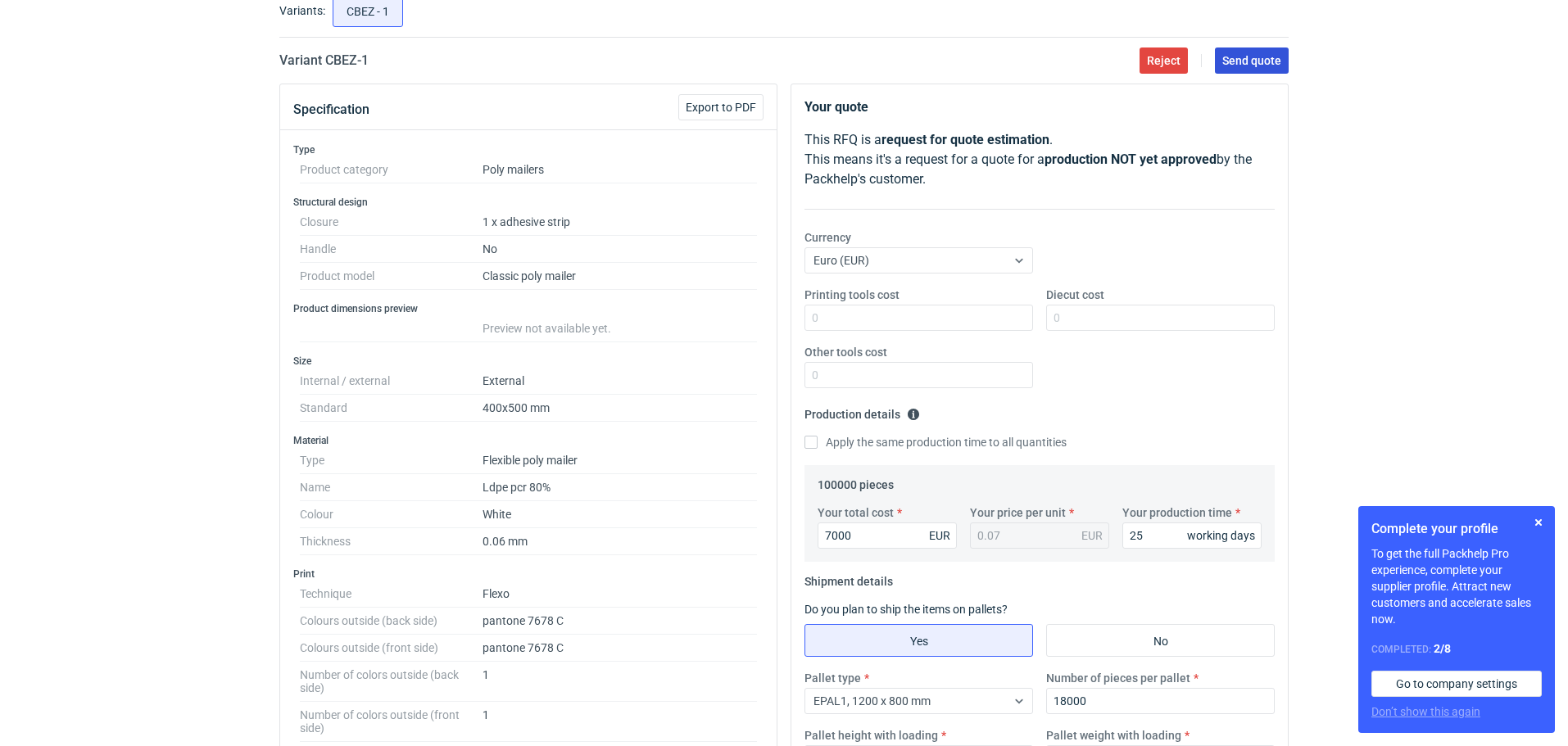
click at [1235, 55] on span "Send quote" at bounding box center [1252, 61] width 59 height 11
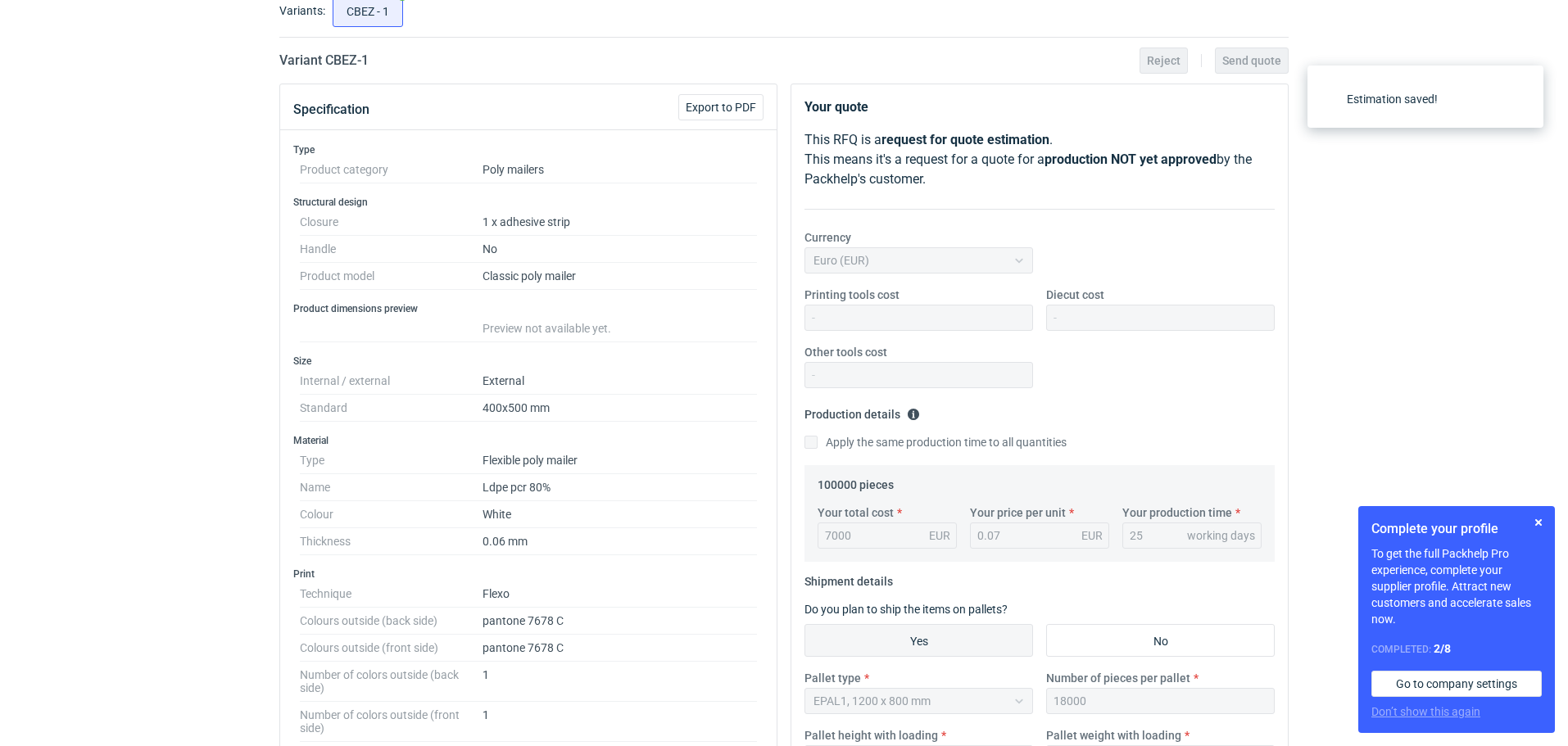
scroll to position [308, 0]
